Goal: Communication & Community: Answer question/provide support

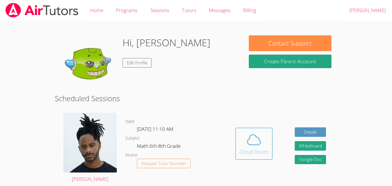
click at [244, 142] on span at bounding box center [254, 140] width 29 height 16
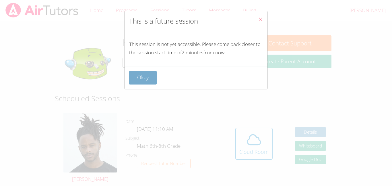
click at [154, 75] on button "Okay" at bounding box center [143, 77] width 28 height 13
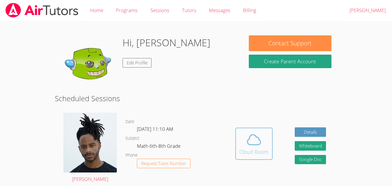
click at [262, 139] on span at bounding box center [254, 140] width 29 height 16
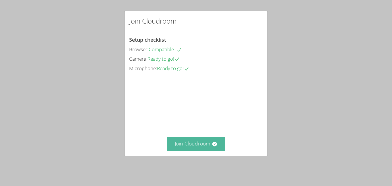
click at [190, 146] on button "Join Cloudroom" at bounding box center [196, 144] width 59 height 14
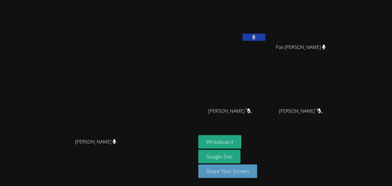
click at [266, 36] on button at bounding box center [254, 37] width 23 height 7
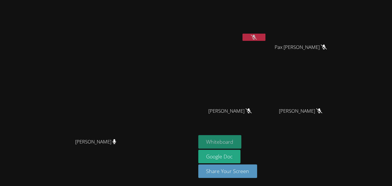
click at [242, 141] on button "Whiteboard" at bounding box center [219, 141] width 43 height 13
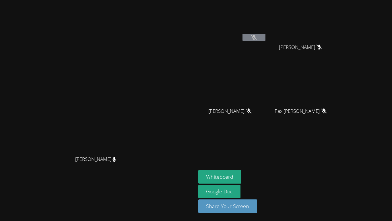
click at [257, 38] on icon at bounding box center [254, 37] width 6 height 5
click at [265, 34] on button at bounding box center [254, 37] width 23 height 7
click at [257, 39] on icon at bounding box center [254, 37] width 6 height 5
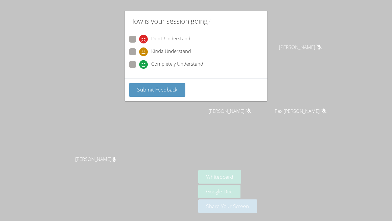
click at [139, 56] on span at bounding box center [139, 56] width 0 height 0
click at [139, 51] on input "Kinda Understand" at bounding box center [141, 50] width 5 height 5
radio input "true"
click at [155, 93] on button "Submit Feedback" at bounding box center [157, 89] width 56 height 13
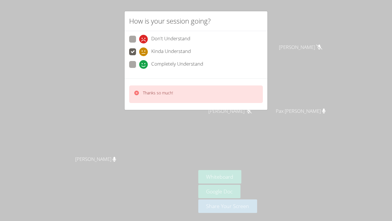
click at [185, 102] on div "Thanks so much!" at bounding box center [196, 94] width 134 height 18
click at [223, 90] on div "Thanks so much!" at bounding box center [196, 94] width 134 height 18
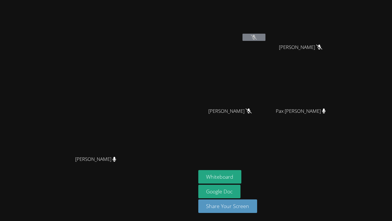
click at [261, 37] on button at bounding box center [254, 37] width 23 height 7
drag, startPoint x: 261, startPoint y: 37, endPoint x: 265, endPoint y: 49, distance: 13.0
click at [265, 49] on div "Harper Kirby" at bounding box center [232, 32] width 68 height 61
